Goal: Use online tool/utility: Utilize a website feature to perform a specific function

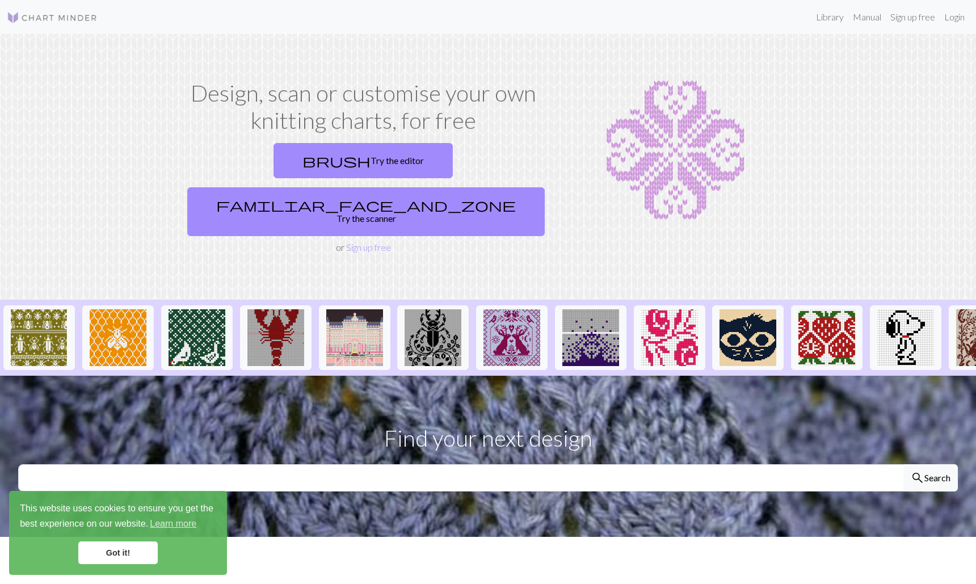
click at [106, 556] on link "Got it!" at bounding box center [117, 552] width 79 height 23
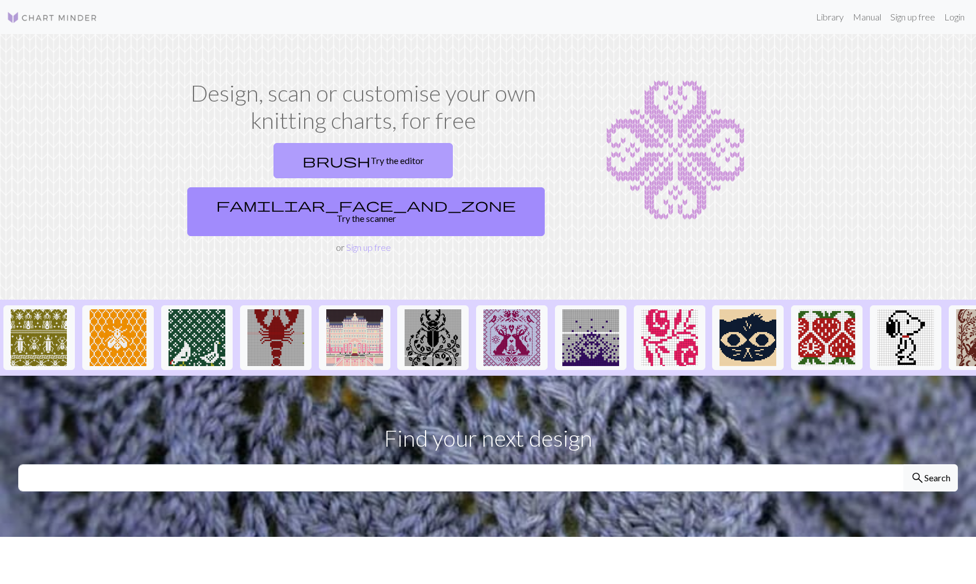
click at [273, 159] on link "brush Try the editor" at bounding box center [362, 160] width 179 height 35
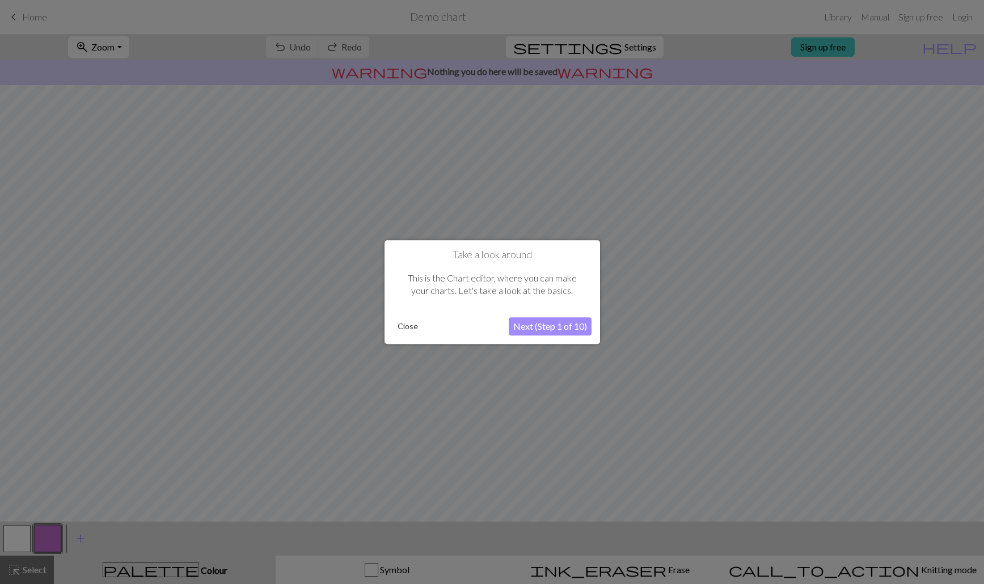
click at [533, 326] on button "Next (Step 1 of 10)" at bounding box center [550, 326] width 83 height 18
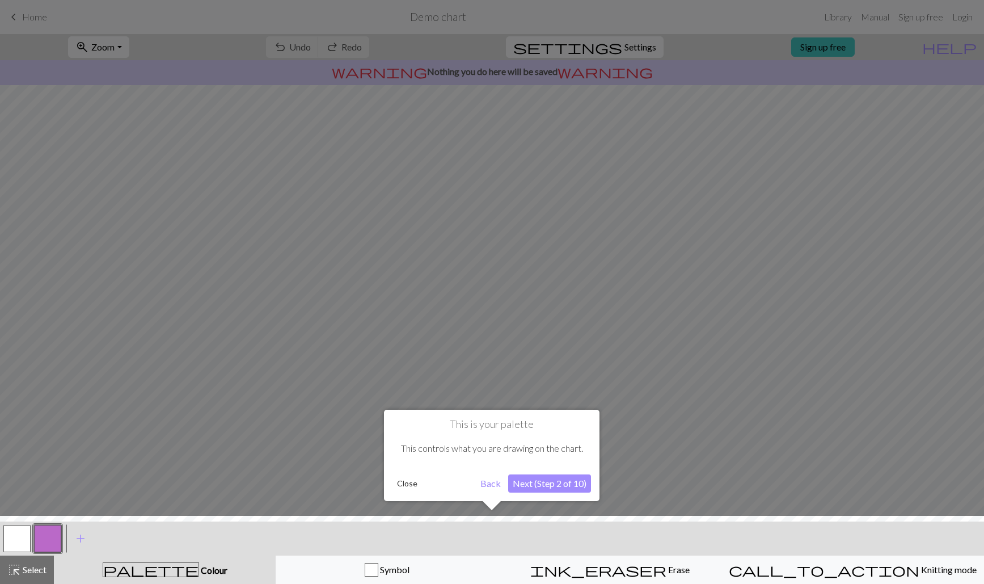
click at [559, 484] on button "Next (Step 2 of 10)" at bounding box center [549, 483] width 83 height 18
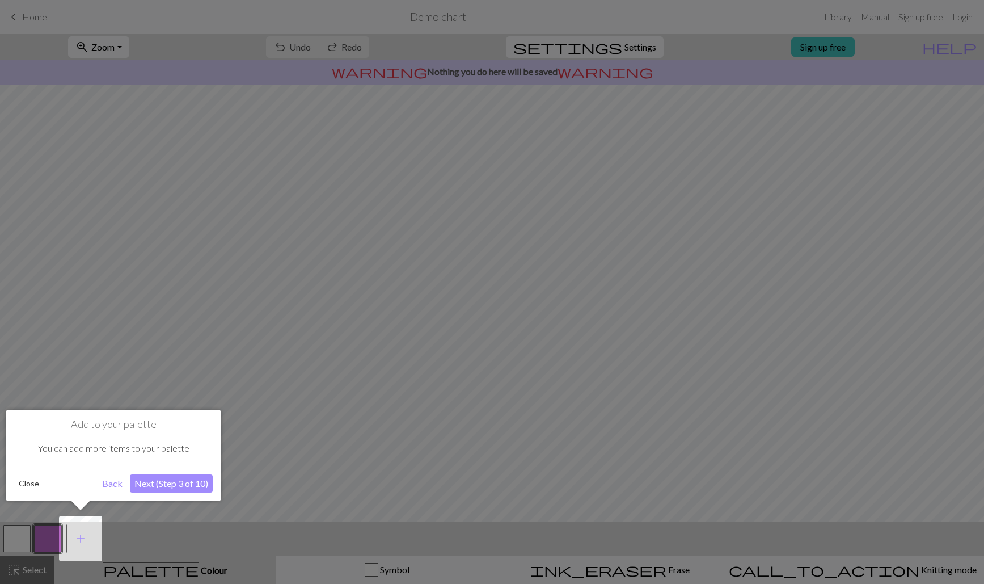
click at [180, 480] on button "Next (Step 3 of 10)" at bounding box center [171, 483] width 83 height 18
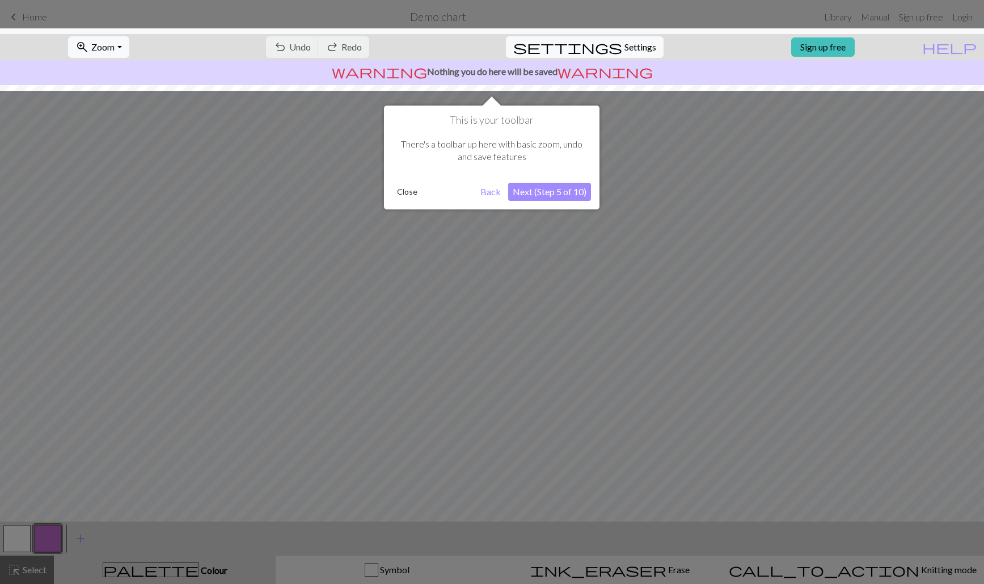
click at [571, 193] on button "Next (Step 5 of 10)" at bounding box center [549, 192] width 83 height 18
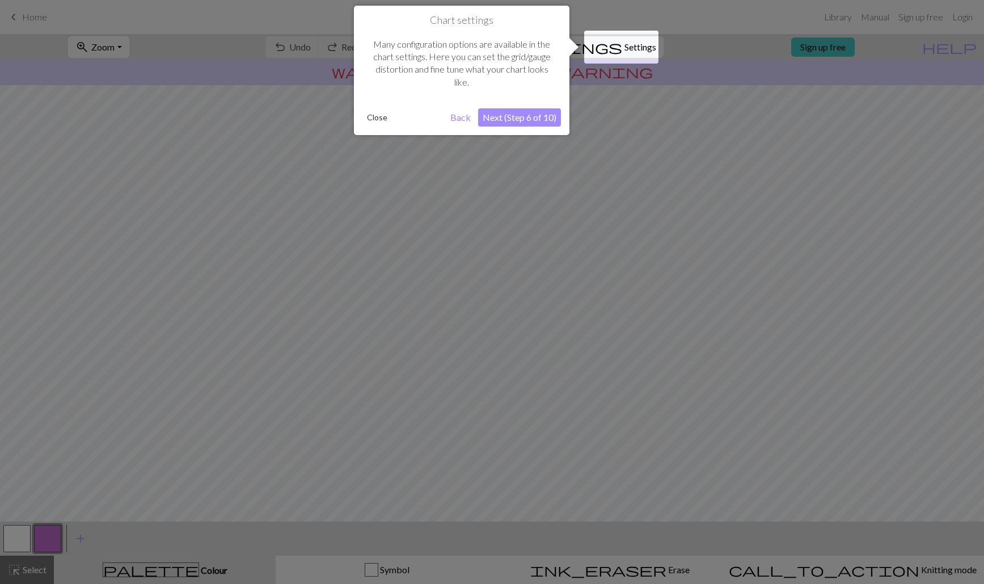
click at [539, 119] on button "Next (Step 6 of 10)" at bounding box center [519, 117] width 83 height 18
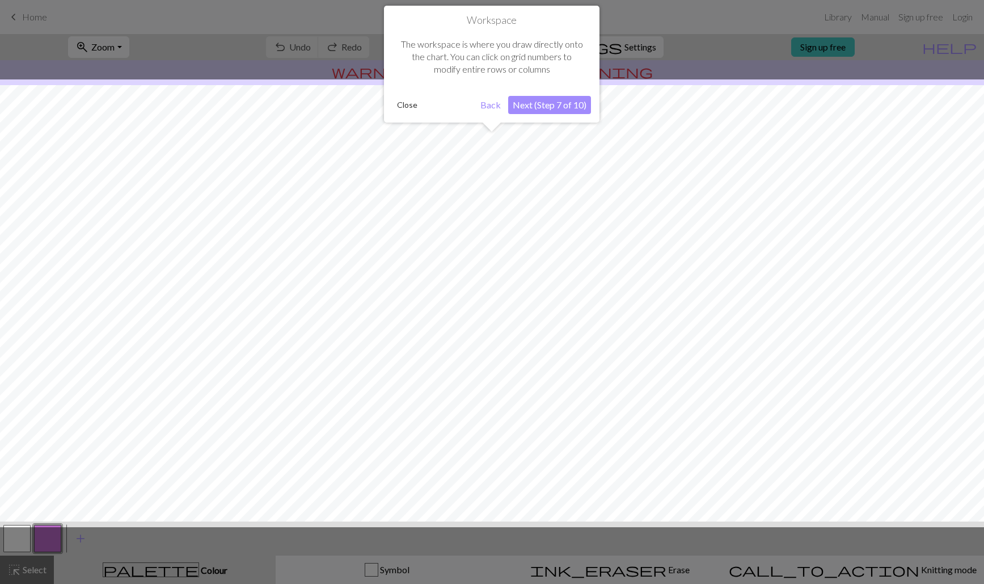
click at [563, 102] on button "Next (Step 7 of 10)" at bounding box center [549, 105] width 83 height 18
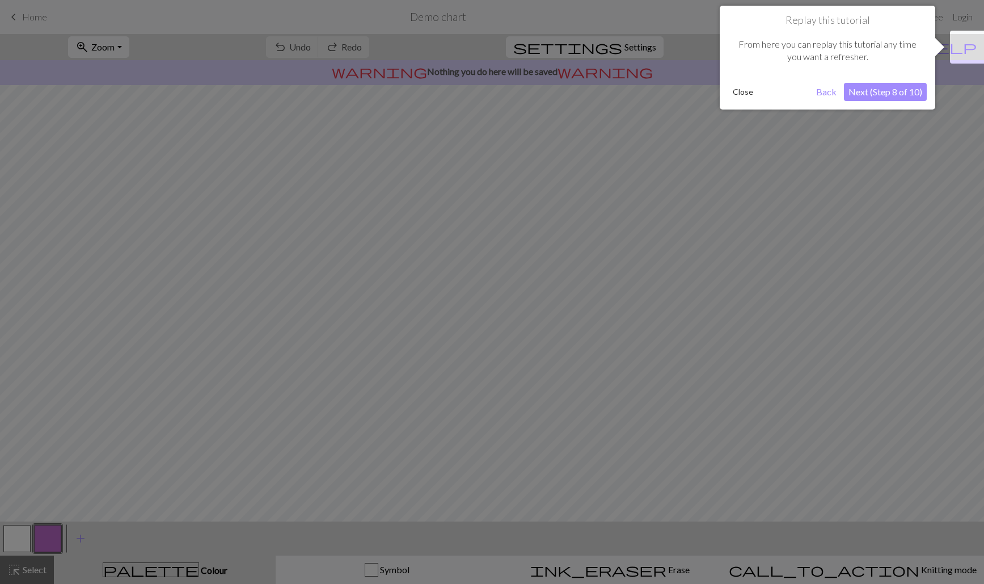
click at [898, 90] on button "Next (Step 8 of 10)" at bounding box center [885, 92] width 83 height 18
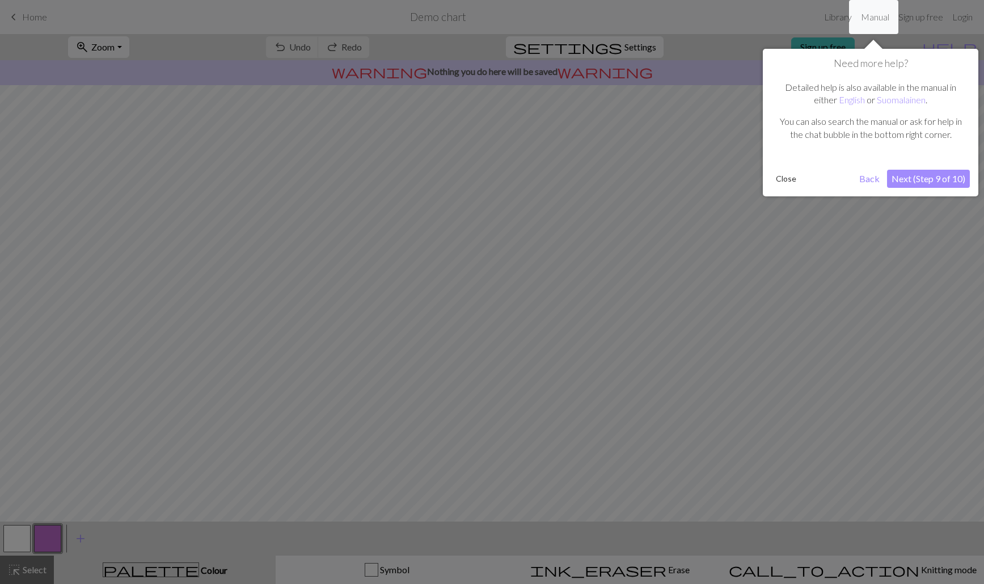
click at [923, 176] on button "Next (Step 9 of 10)" at bounding box center [928, 179] width 83 height 18
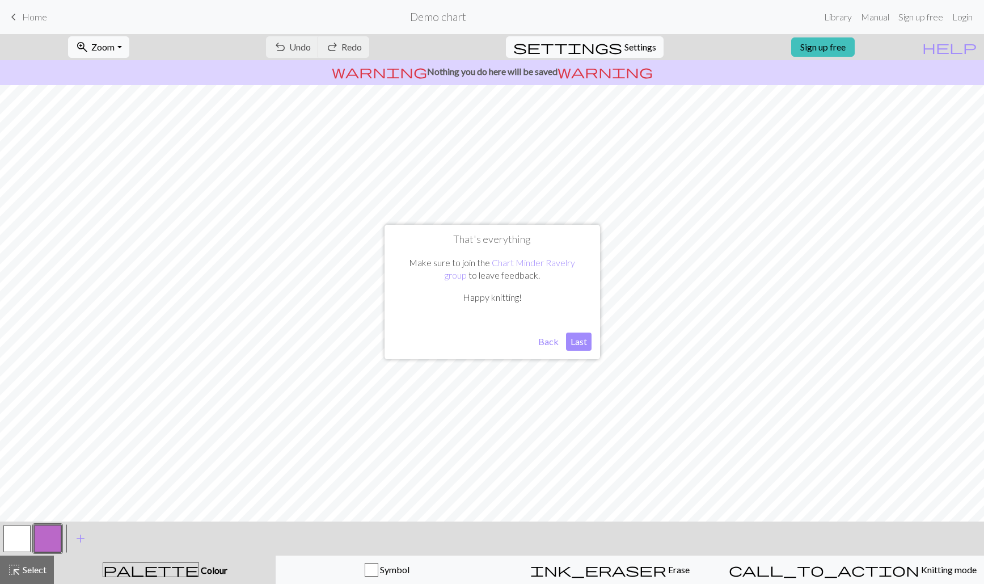
click at [578, 342] on button "Last" at bounding box center [579, 341] width 26 height 18
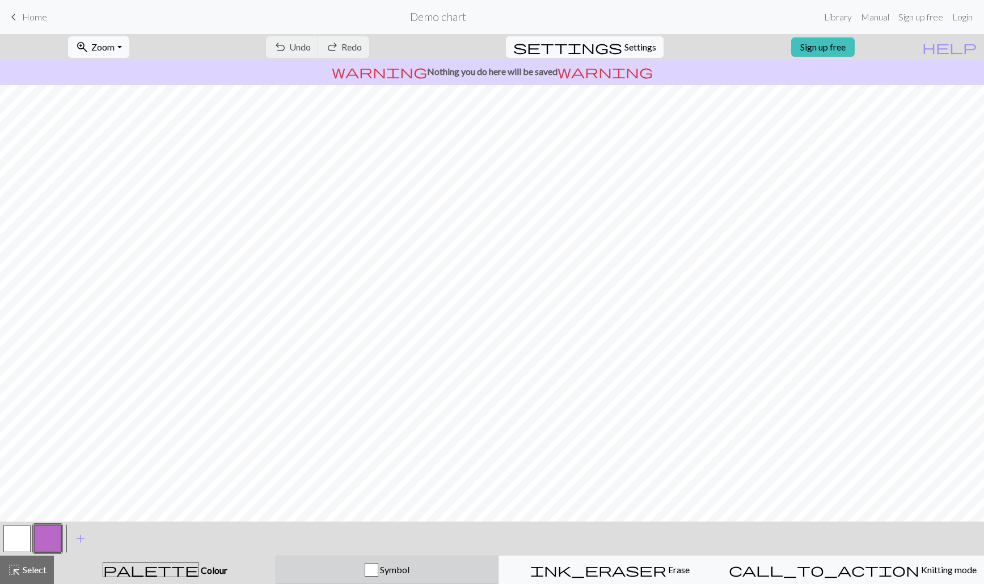
click at [378, 568] on div "button" at bounding box center [372, 570] width 14 height 14
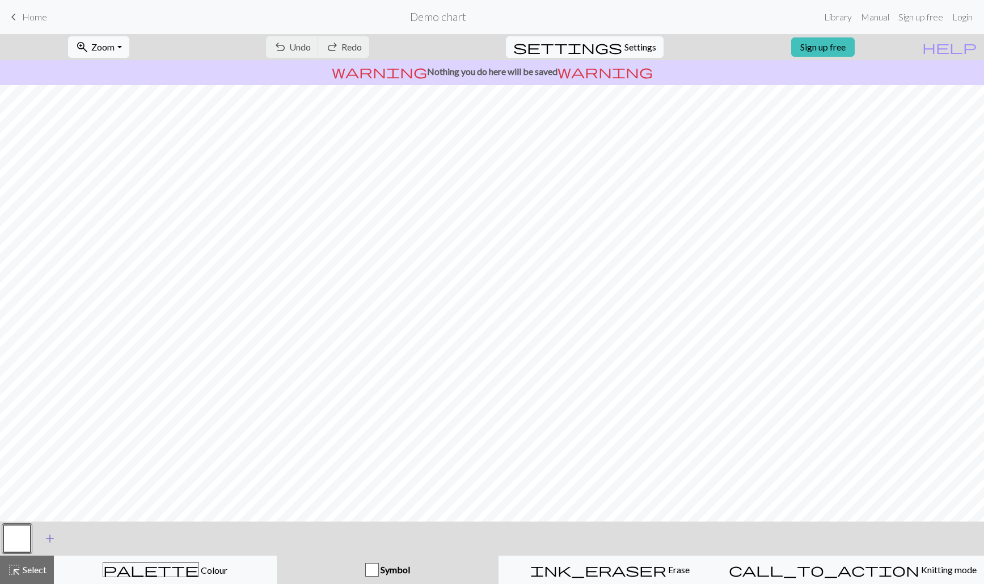
click at [50, 538] on span "add" at bounding box center [50, 538] width 14 height 16
click at [85, 535] on span "add" at bounding box center [81, 538] width 14 height 16
click at [14, 570] on span "highlight_alt" at bounding box center [14, 570] width 14 height 16
click at [14, 569] on span "highlight_alt" at bounding box center [14, 570] width 14 height 16
